Goal: Task Accomplishment & Management: Use online tool/utility

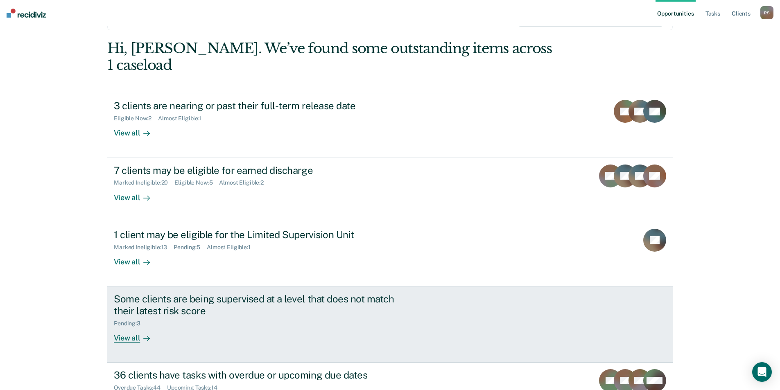
scroll to position [82, 0]
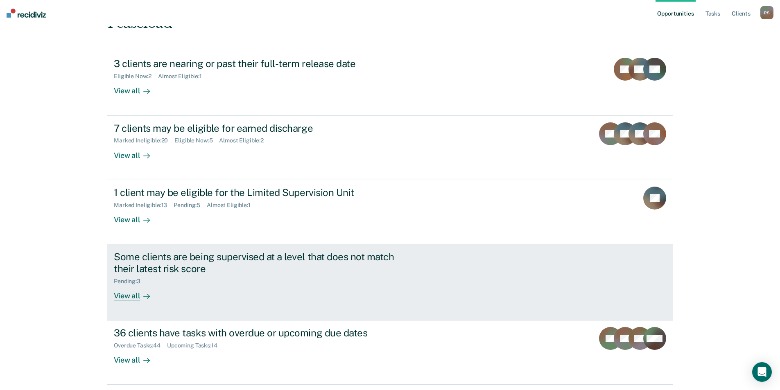
click at [238, 283] on div "Some clients are being supervised at a level that does not match their latest r…" at bounding box center [267, 276] width 307 height 50
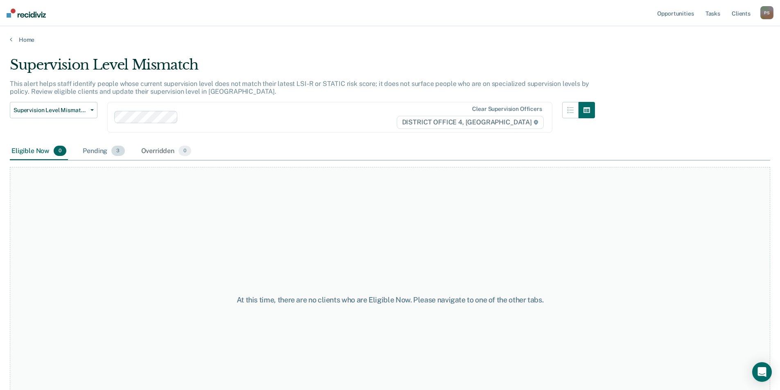
click at [108, 150] on div "Pending 3" at bounding box center [103, 152] width 45 height 18
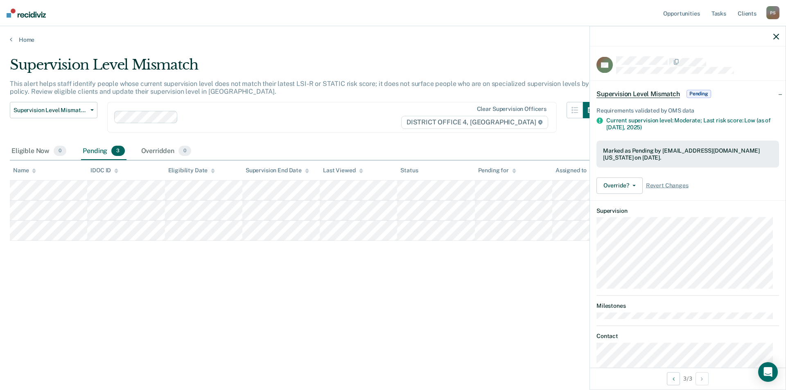
click at [643, 189] on div "Override? Revert from Pending Mark Overridden Revert Changes" at bounding box center [688, 185] width 183 height 16
click at [634, 185] on icon "button" at bounding box center [634, 186] width 3 height 2
click at [658, 217] on button "[PERSON_NAME]" at bounding box center [636, 218] width 79 height 13
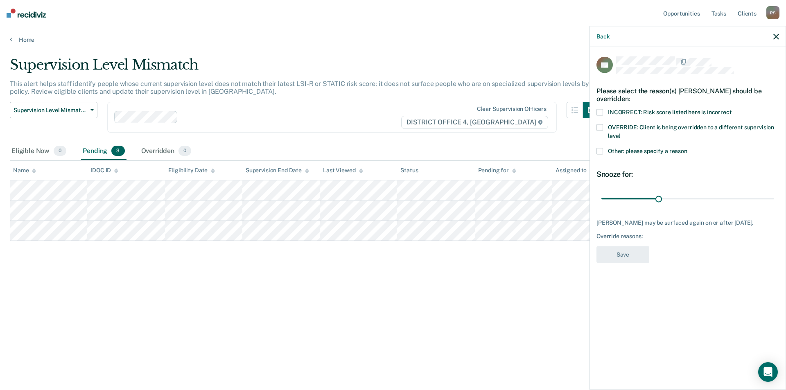
click at [604, 151] on label "Other: please specify a reason" at bounding box center [688, 152] width 183 height 9
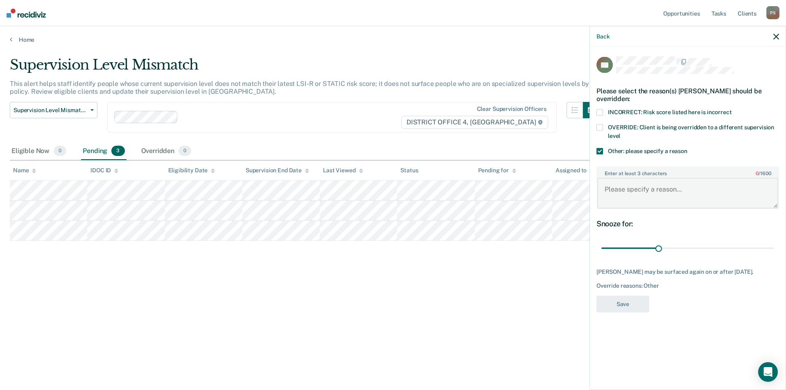
click at [645, 182] on textarea "Enter at least 3 characters 0 / 1600" at bounding box center [687, 193] width 181 height 30
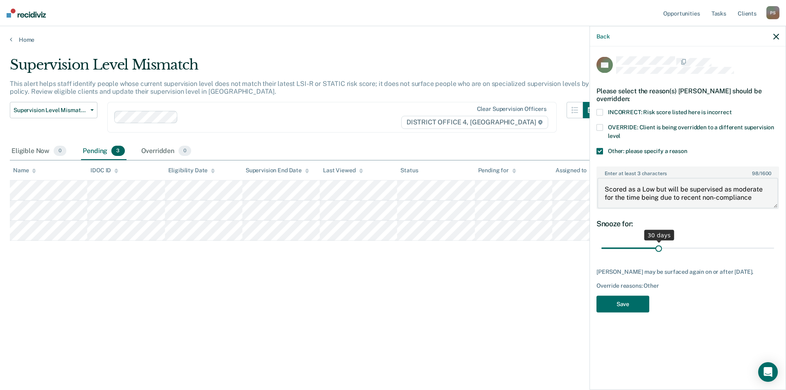
type textarea "Scored as a Low but will be supervised as moderate for the time being due to re…"
drag, startPoint x: 660, startPoint y: 249, endPoint x: 783, endPoint y: 240, distance: 123.6
type input "90"
click at [774, 241] on input "range" at bounding box center [688, 248] width 173 height 14
click at [763, 198] on textarea "Scored as a Low but will be supervised as moderate for the time being due to re…" at bounding box center [687, 193] width 181 height 30
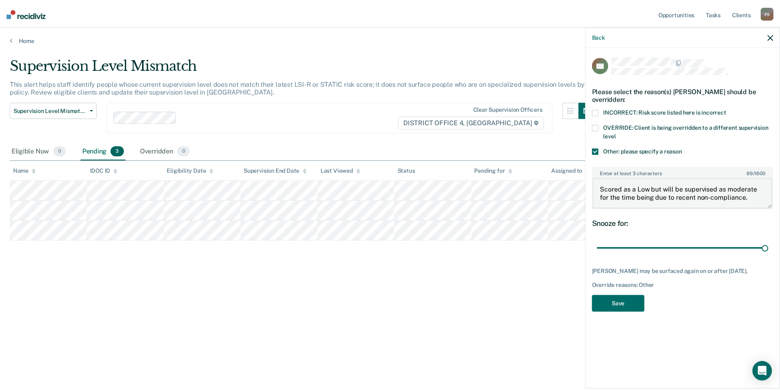
scroll to position [1, 0]
type textarea "Scored as a Low but will be supervised as moderate for the time being due to re…"
click at [628, 312] on button "Save" at bounding box center [623, 304] width 53 height 17
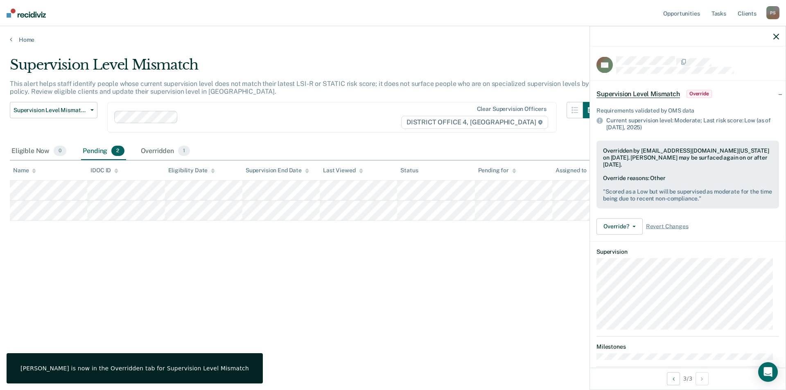
click at [24, 34] on div "Home" at bounding box center [393, 34] width 786 height 17
click at [22, 38] on link "Home" at bounding box center [393, 39] width 767 height 7
